Goal: Information Seeking & Learning: Learn about a topic

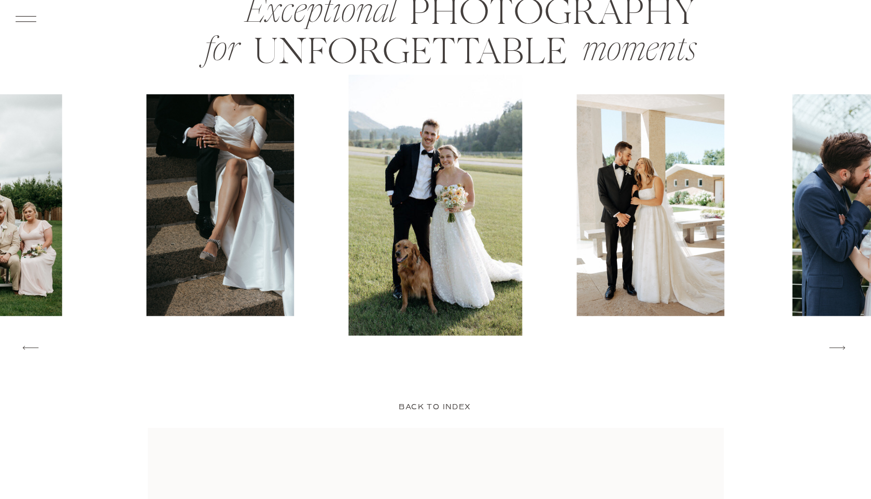
scroll to position [1726, 0]
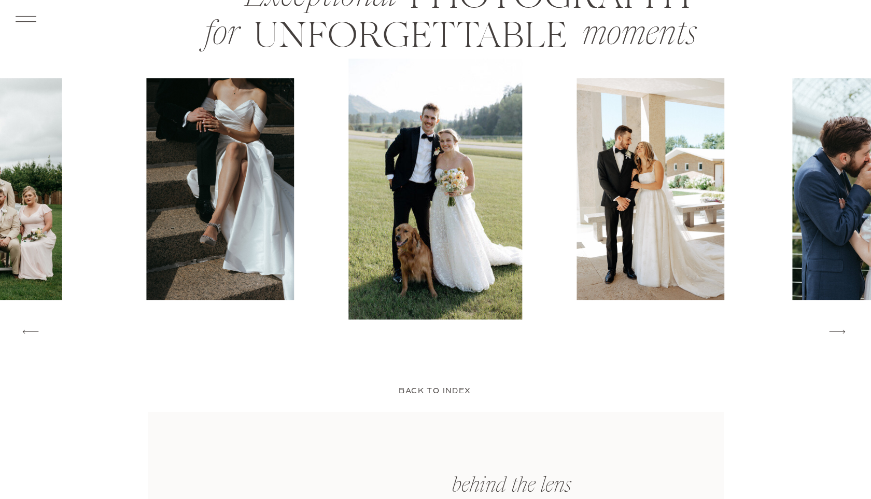
click at [29, 13] on icon at bounding box center [25, 19] width 27 height 29
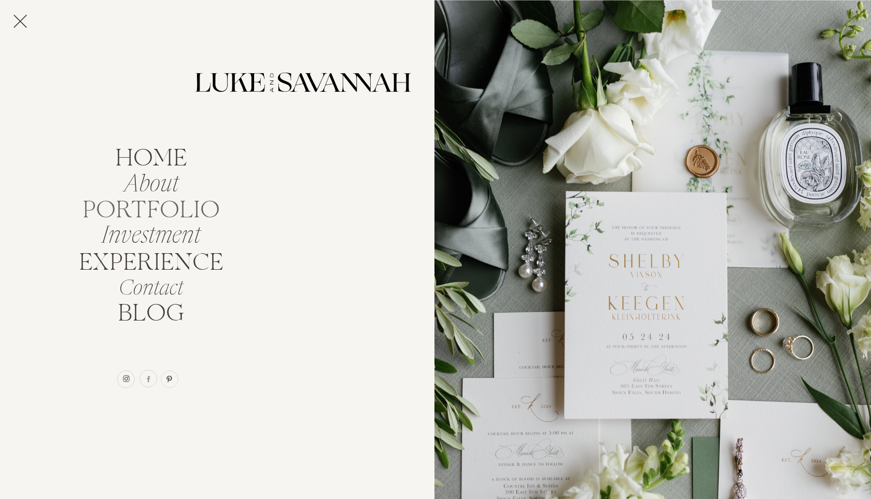
click at [190, 206] on nav "portfolio" at bounding box center [151, 207] width 147 height 20
click at [151, 257] on nav "EXPERIENCE" at bounding box center [150, 260] width 153 height 20
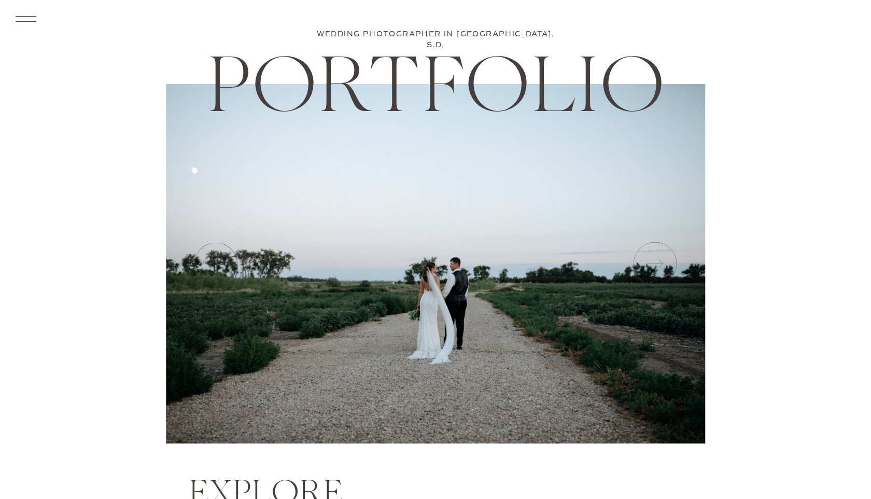
scroll to position [38, 0]
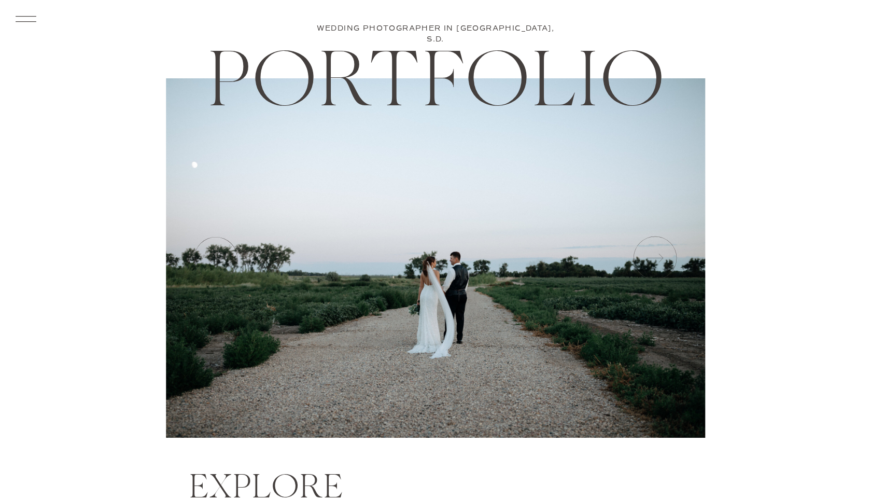
click at [659, 262] on icon at bounding box center [654, 258] width 52 height 52
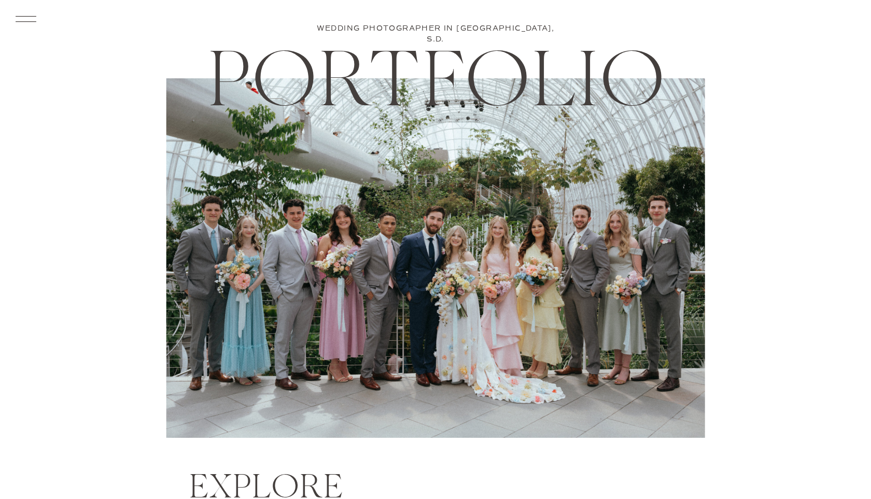
click at [672, 257] on icon at bounding box center [654, 258] width 52 height 52
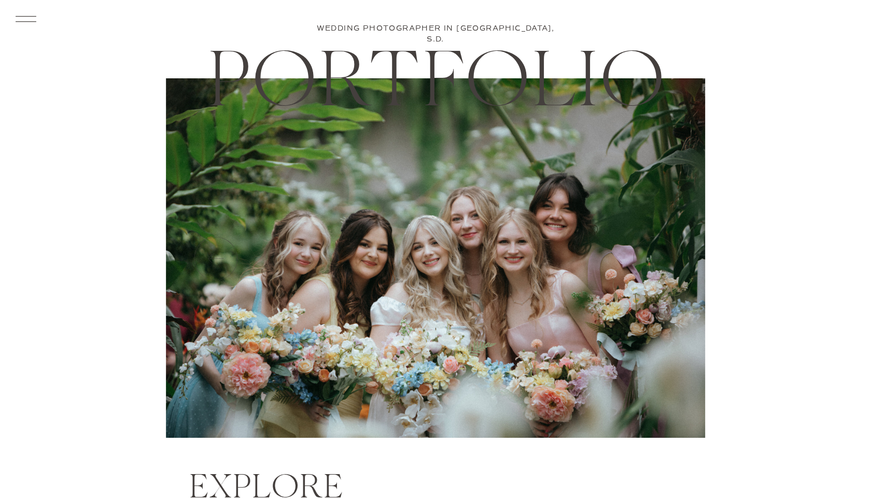
click at [666, 257] on icon at bounding box center [654, 258] width 52 height 52
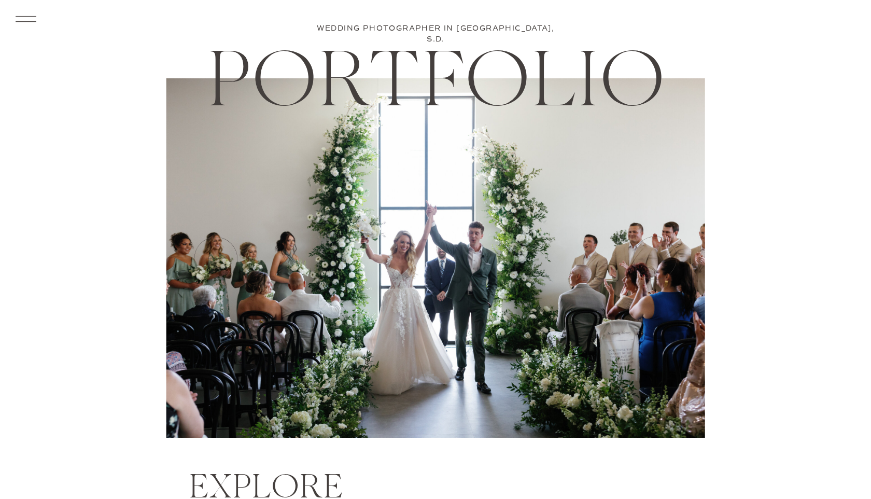
click at [644, 251] on icon at bounding box center [654, 258] width 52 height 52
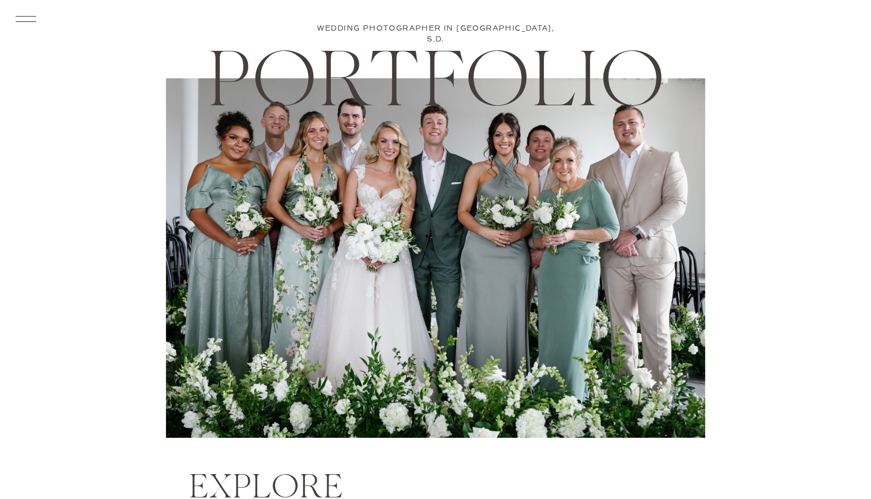
click at [658, 255] on icon at bounding box center [654, 258] width 52 height 52
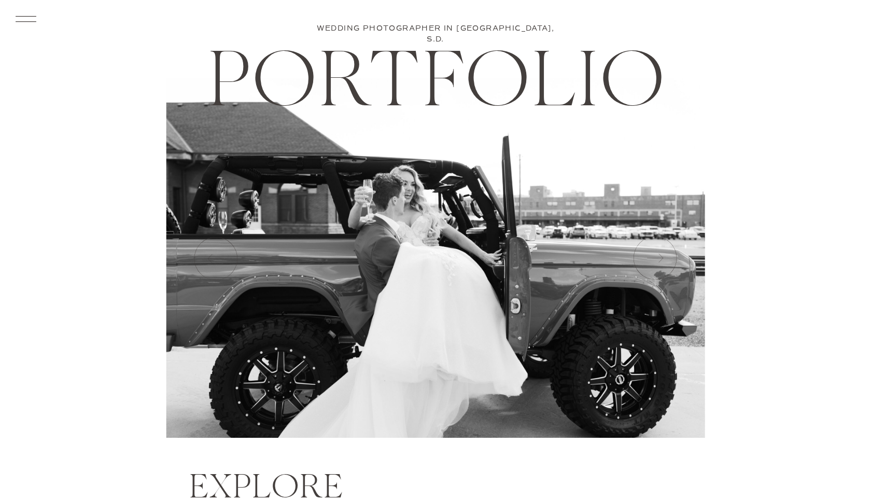
click at [659, 255] on icon at bounding box center [654, 258] width 52 height 52
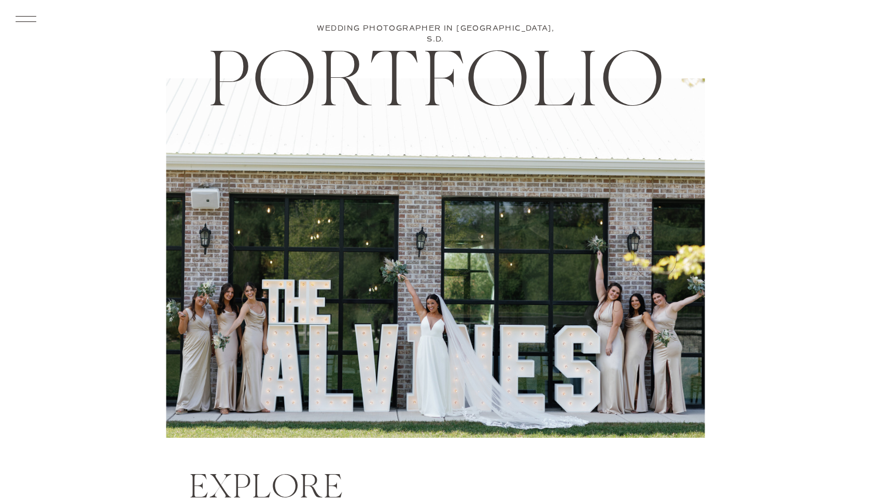
click at [659, 255] on icon at bounding box center [654, 258] width 52 height 52
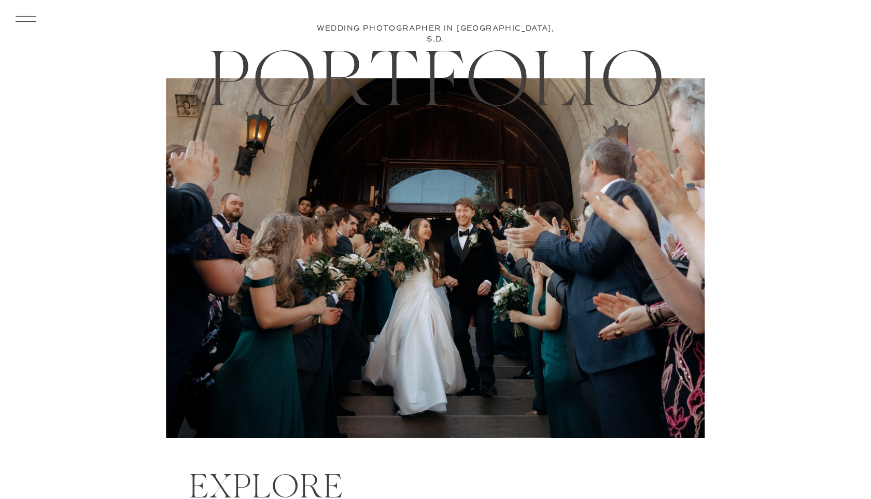
click at [659, 255] on icon at bounding box center [654, 258] width 52 height 52
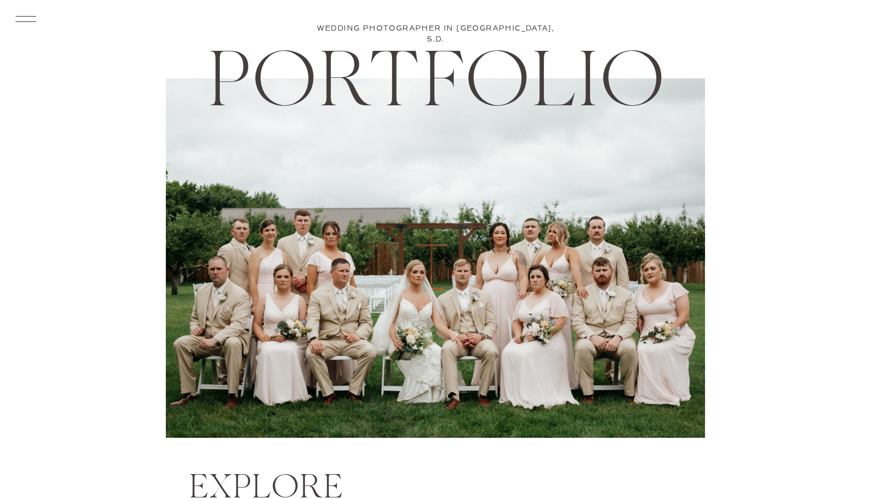
click at [671, 263] on icon at bounding box center [654, 258] width 52 height 52
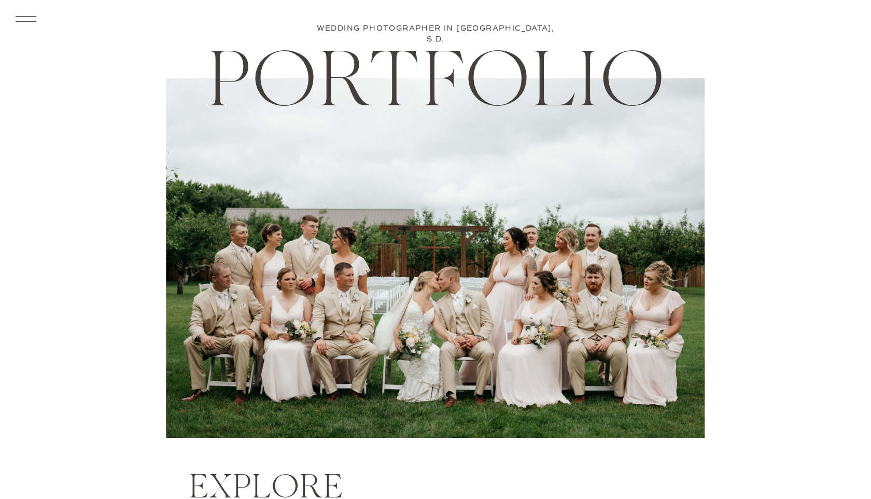
click at [671, 263] on icon at bounding box center [654, 258] width 52 height 52
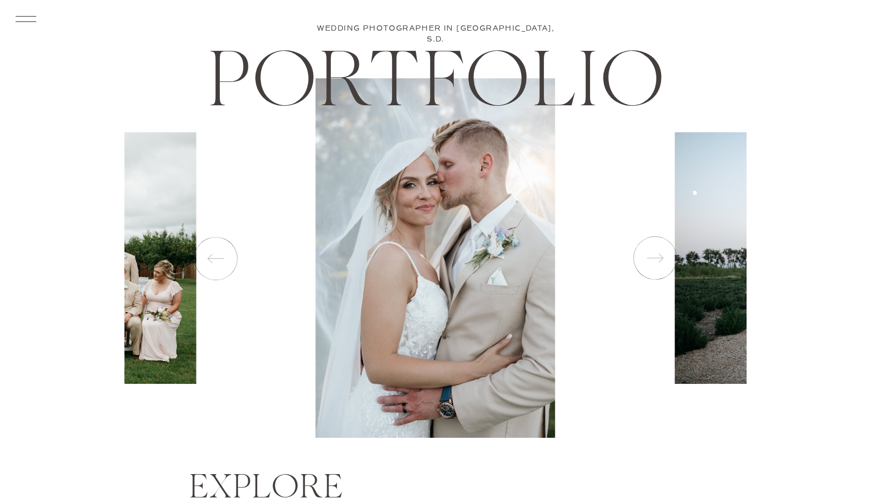
click at [661, 262] on icon at bounding box center [654, 258] width 52 height 52
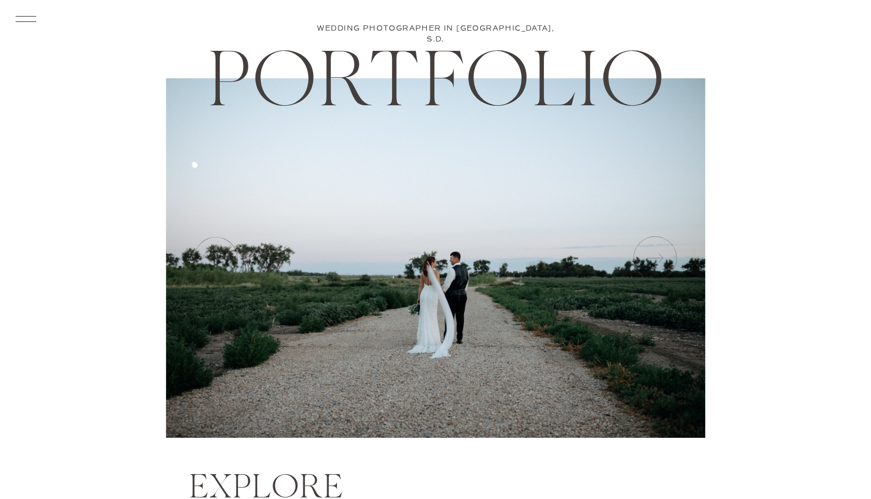
click at [656, 260] on icon at bounding box center [654, 258] width 52 height 52
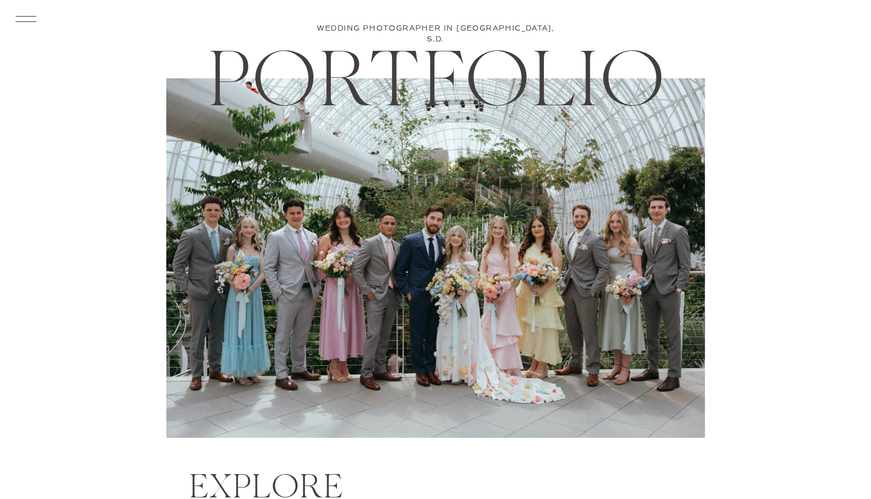
click at [656, 260] on icon at bounding box center [654, 258] width 52 height 52
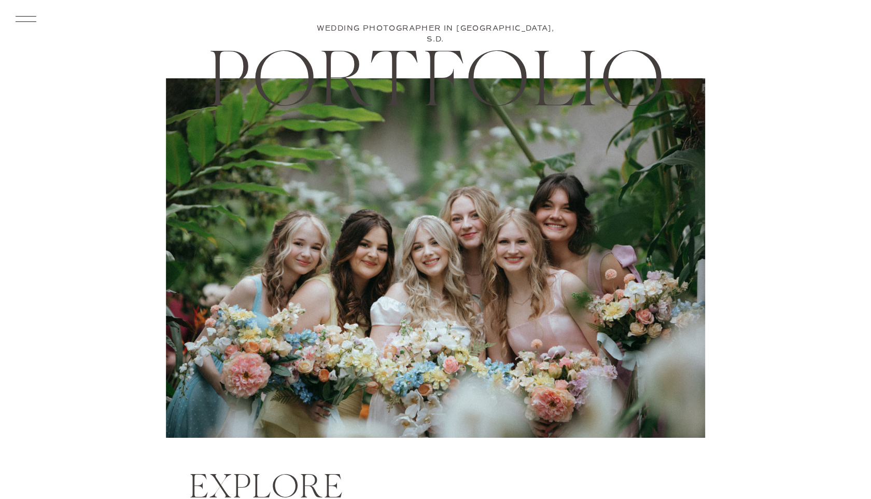
click at [201, 251] on icon at bounding box center [217, 258] width 52 height 52
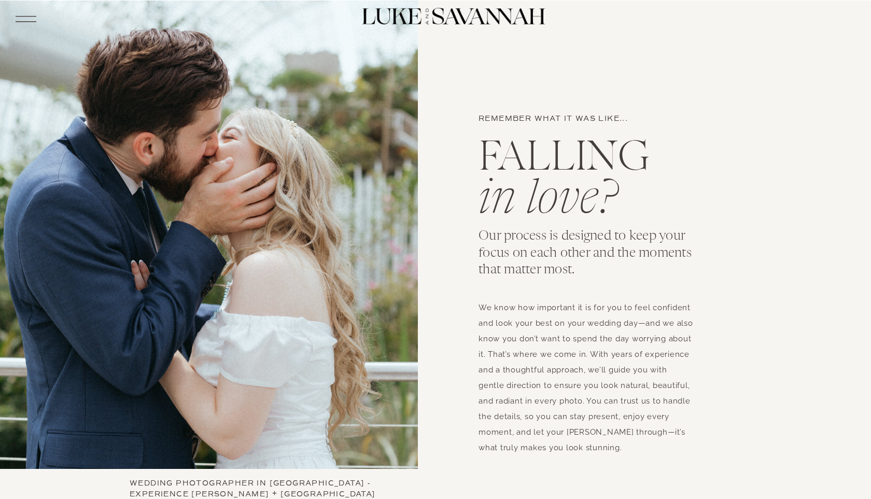
click at [20, 13] on icon at bounding box center [25, 19] width 27 height 29
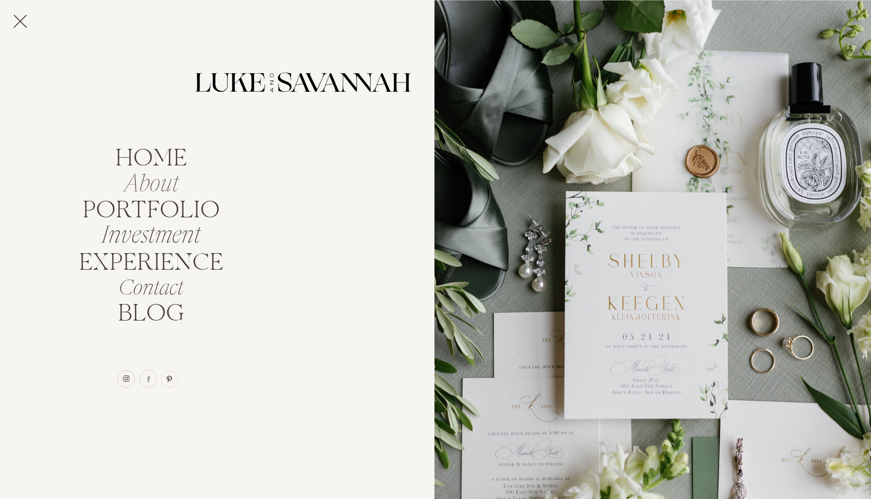
click at [166, 186] on nav "About" at bounding box center [151, 181] width 92 height 20
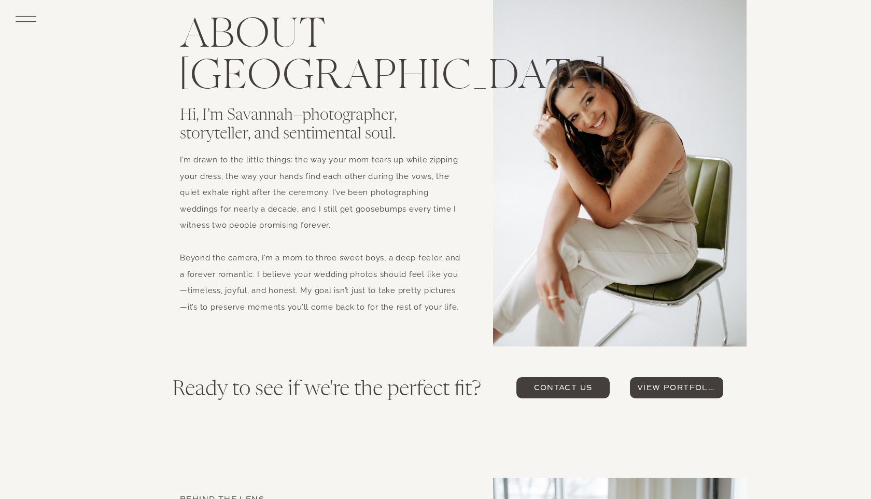
scroll to position [1621, 0]
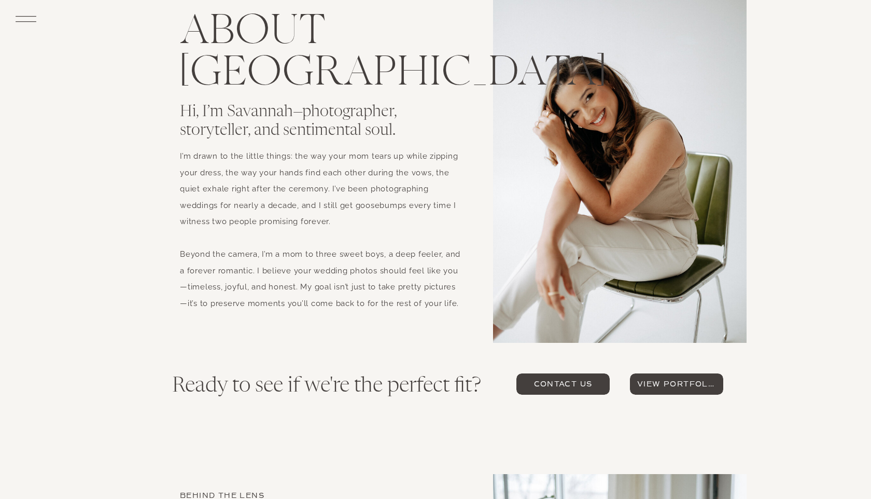
click at [669, 387] on span "view portfolio" at bounding box center [676, 383] width 79 height 11
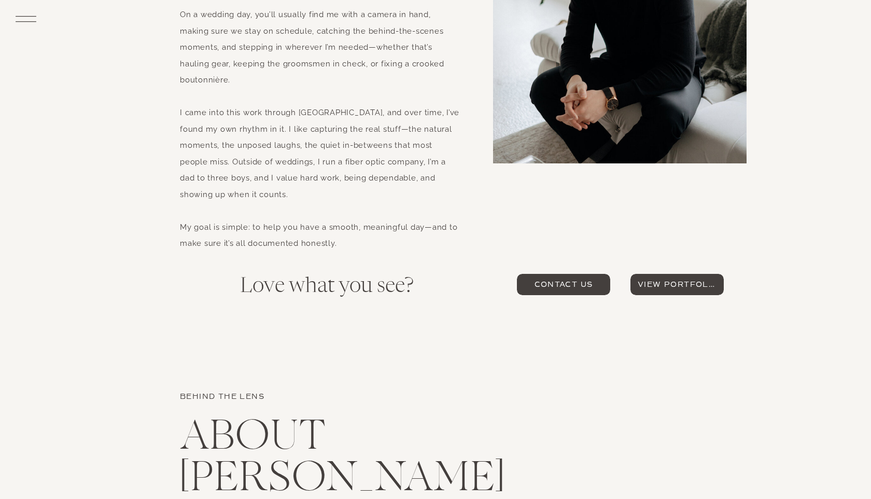
scroll to position [2306, 0]
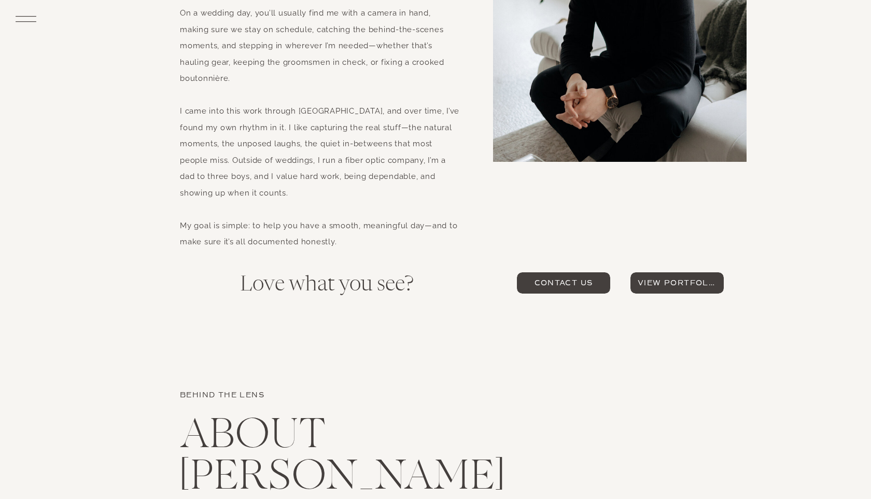
click at [667, 282] on span "view portfolio" at bounding box center [676, 282] width 79 height 11
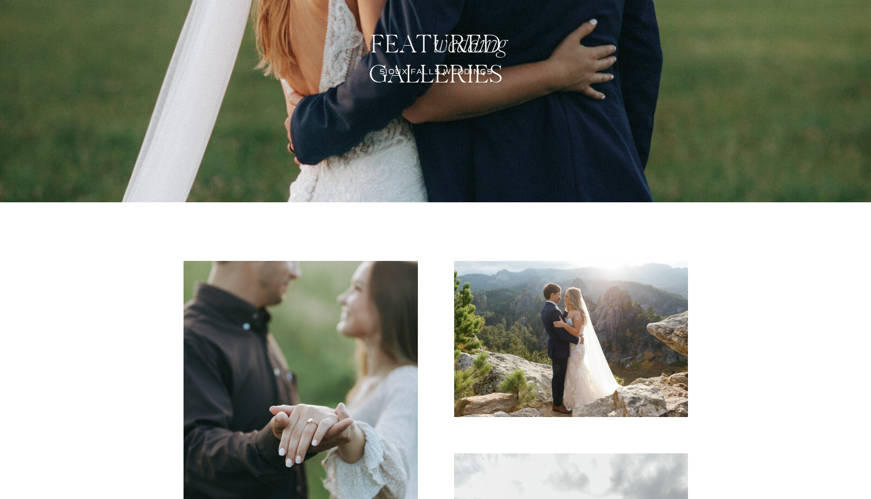
scroll to position [119, 0]
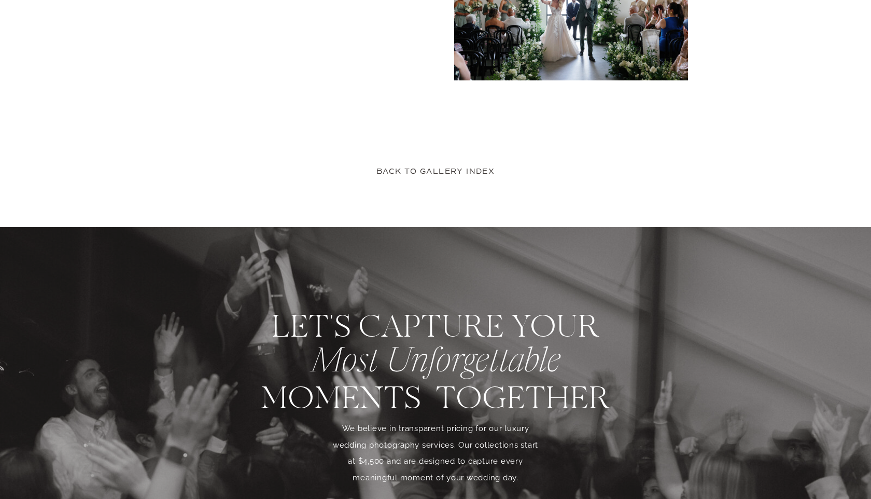
scroll to position [4578, 0]
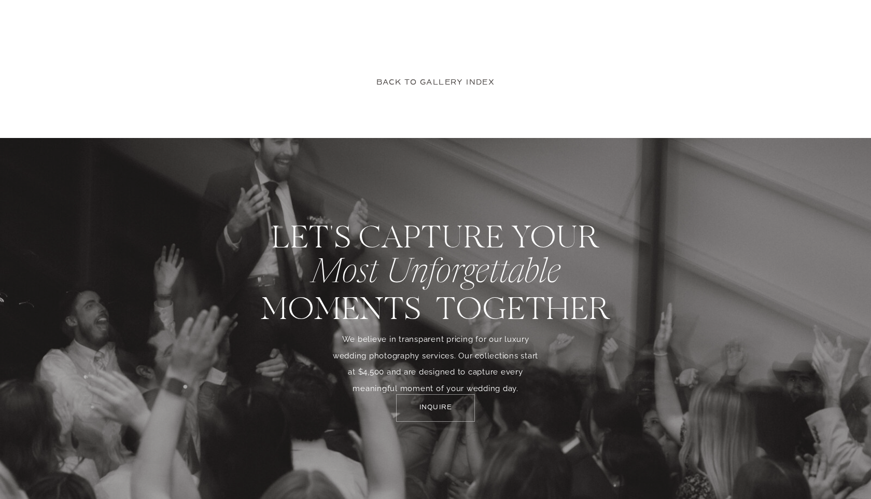
click at [425, 80] on p "Back to gallery index" at bounding box center [435, 83] width 154 height 12
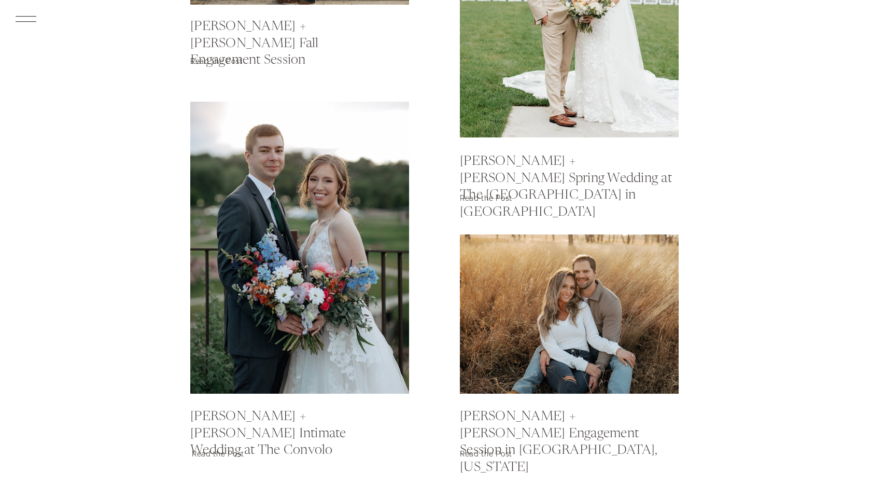
scroll to position [1428, 0]
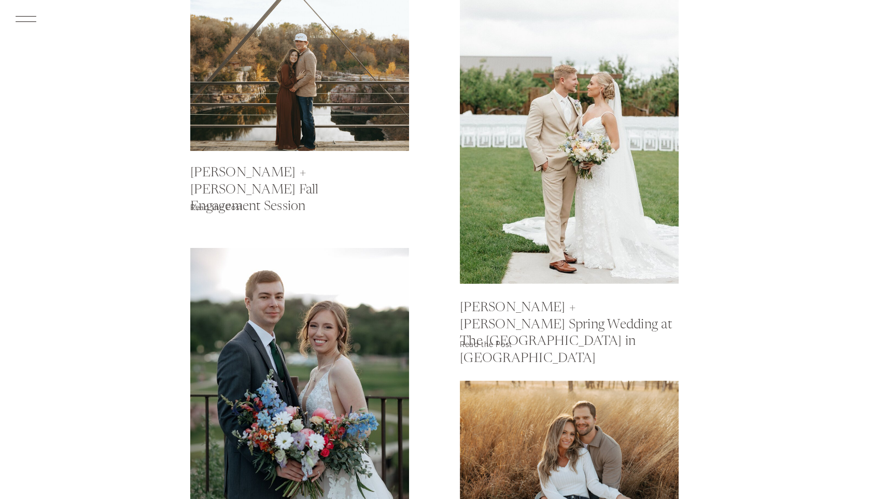
scroll to position [1333, 0]
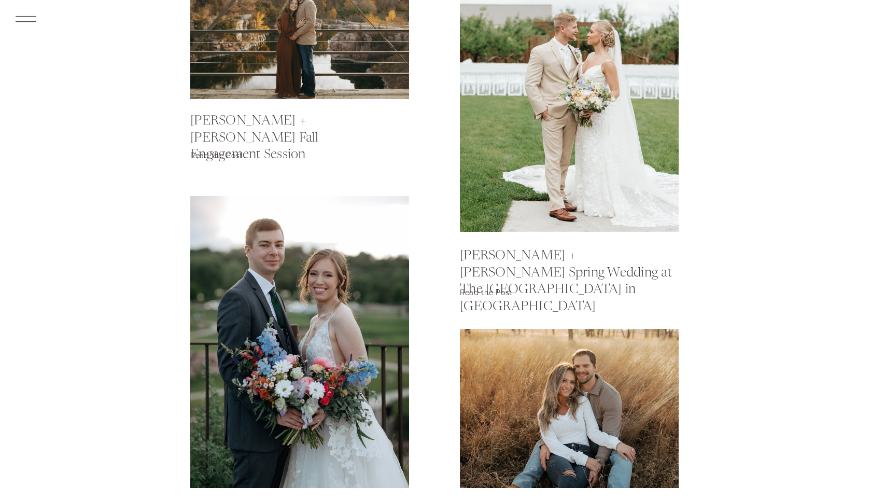
click at [477, 293] on p "Read the Post" at bounding box center [499, 292] width 79 height 15
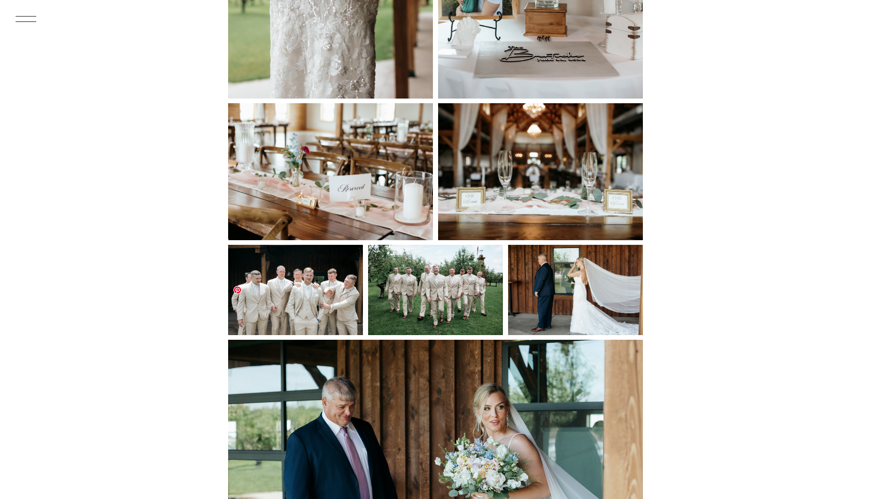
scroll to position [1867, 0]
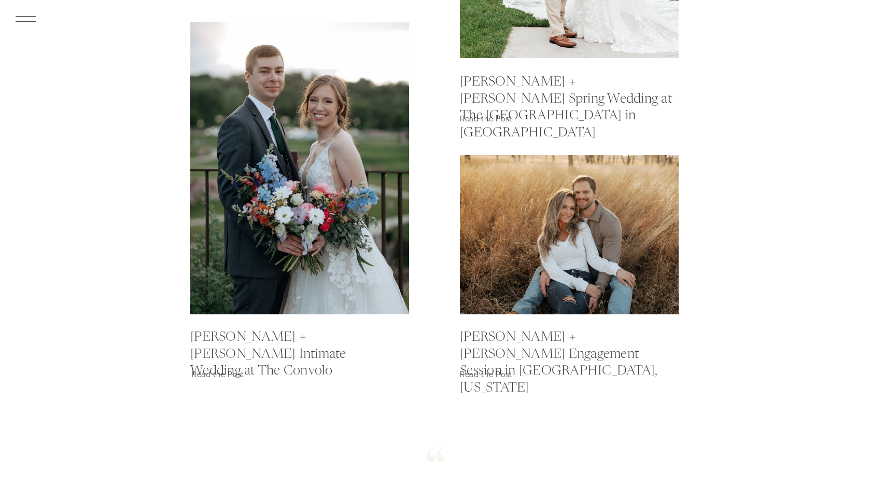
scroll to position [1512, 0]
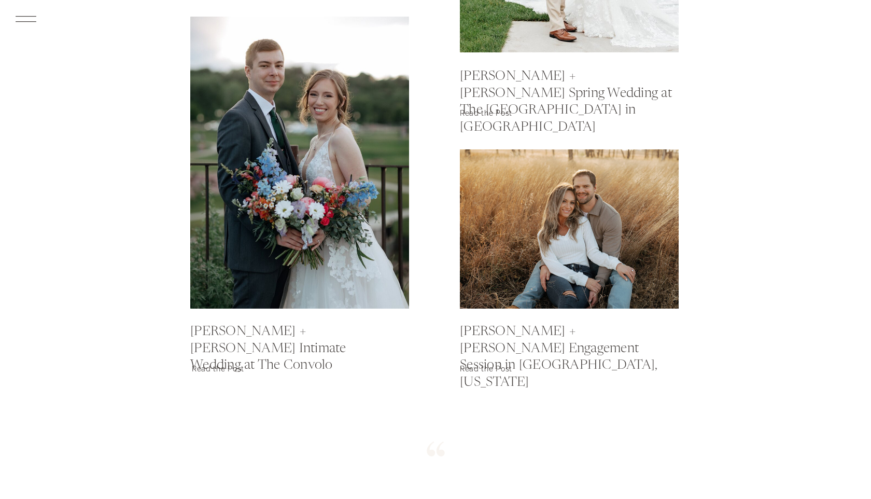
click at [246, 340] on h2 "Kevin + Mallory's Intimate Wedding at The Convolo" at bounding box center [279, 342] width 179 height 38
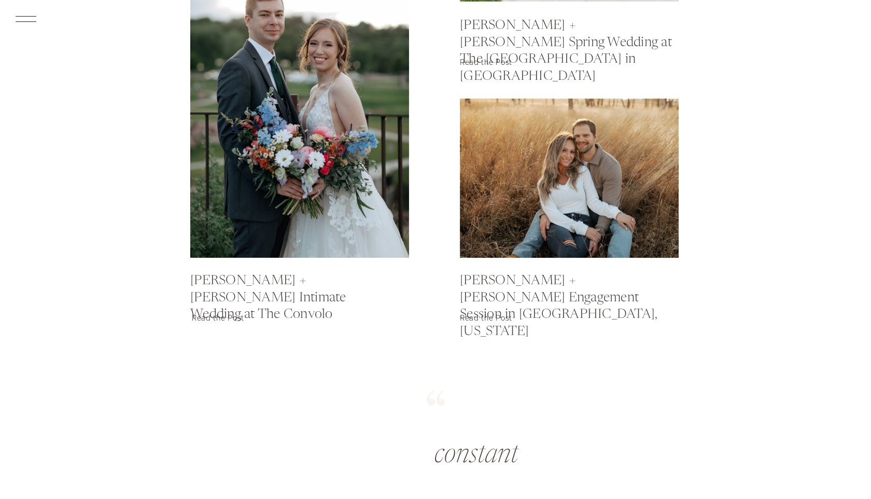
scroll to position [1564, 0]
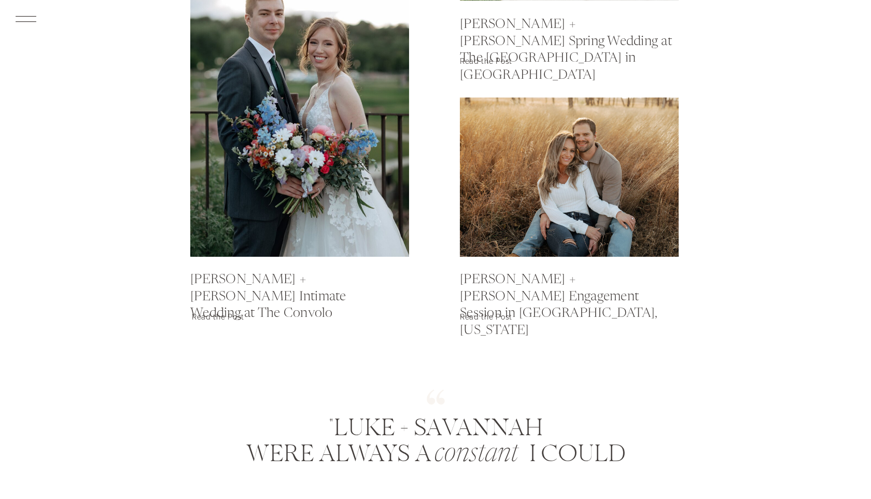
click at [223, 319] on p "Read the Post" at bounding box center [231, 316] width 79 height 15
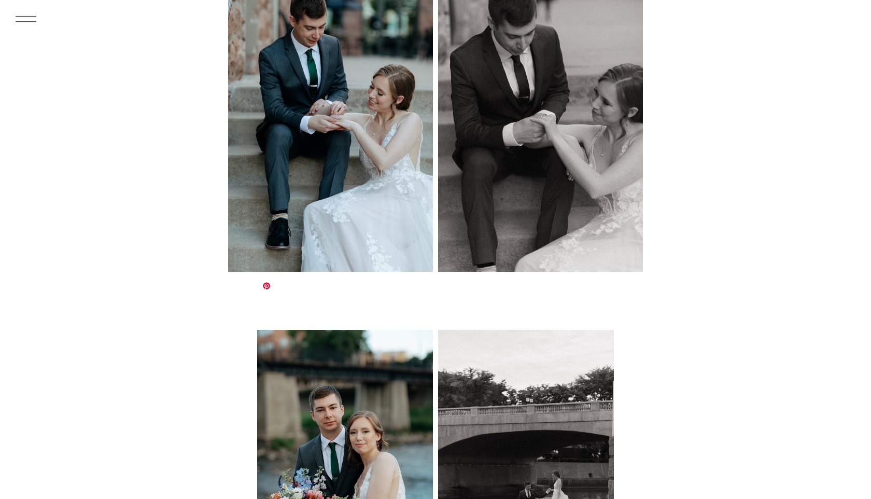
scroll to position [4998, 0]
